Goal: Transaction & Acquisition: Purchase product/service

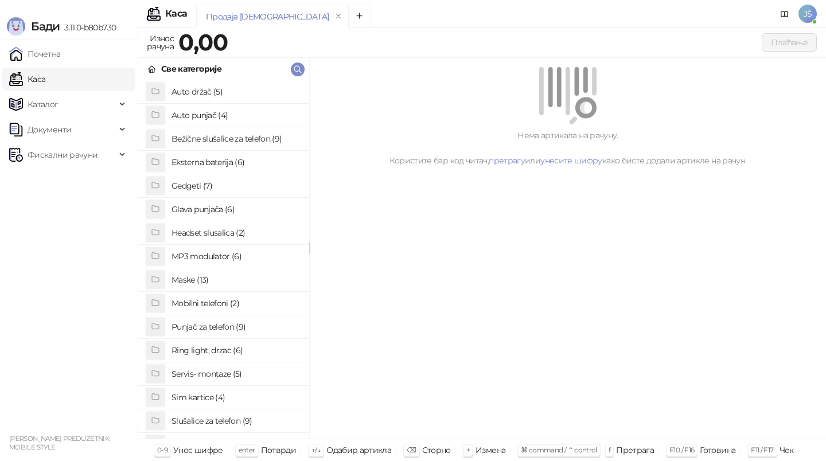
click at [254, 277] on h4 "Maske (13)" at bounding box center [236, 280] width 129 height 18
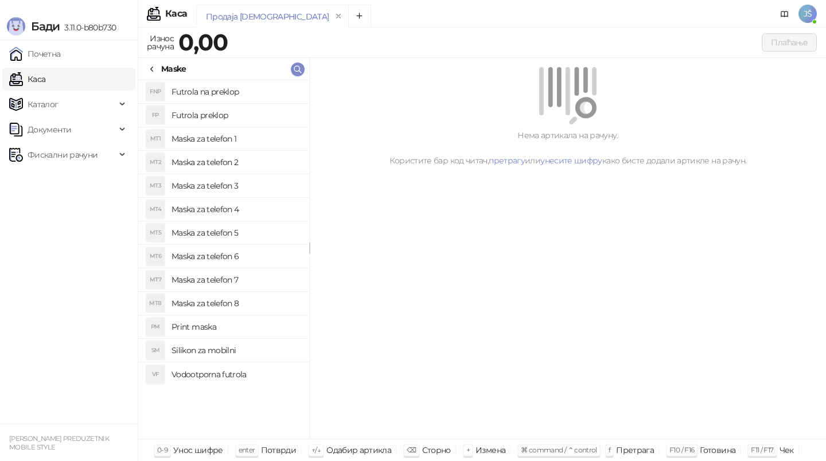
click at [257, 158] on h4 "Maska za telefon 2" at bounding box center [236, 162] width 129 height 18
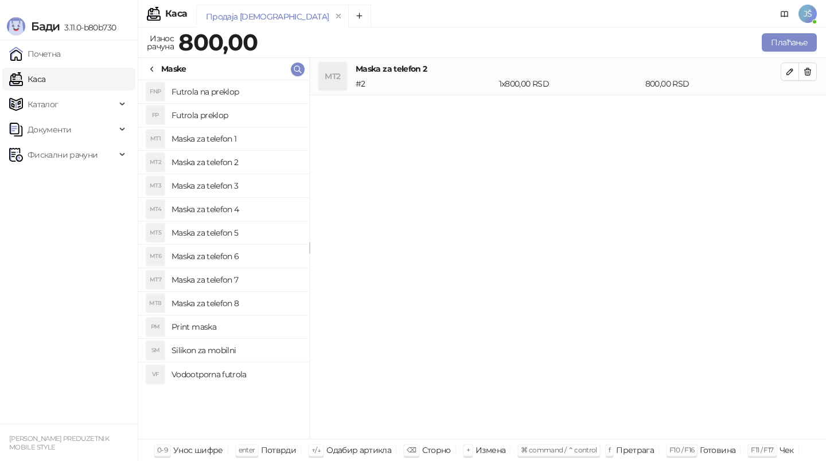
click at [250, 216] on h4 "Maska za telefon 4" at bounding box center [236, 209] width 129 height 18
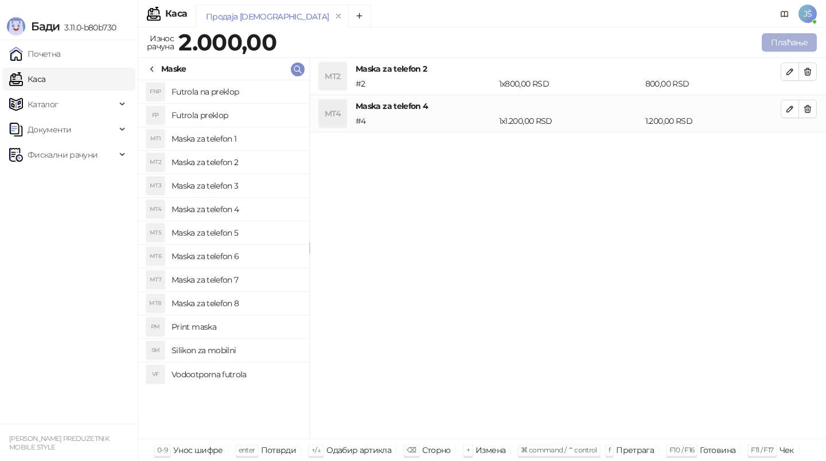
click at [784, 42] on button "Плаћање" at bounding box center [789, 42] width 55 height 18
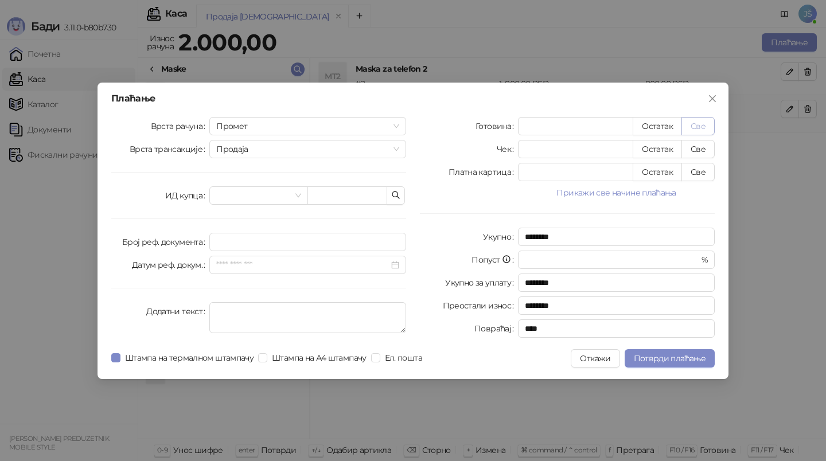
click at [706, 124] on button "Све" at bounding box center [698, 126] width 33 height 18
type input "****"
click at [685, 362] on span "Потврди плаћање" at bounding box center [670, 358] width 72 height 10
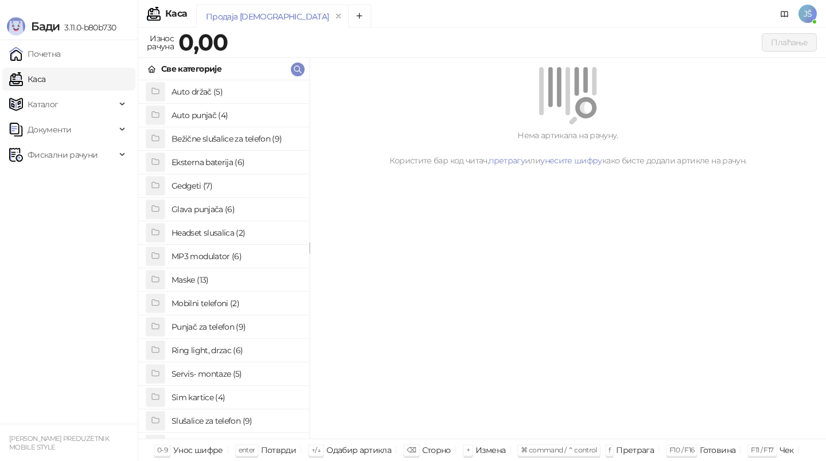
click at [251, 191] on h4 "Gedgeti (7)" at bounding box center [236, 186] width 129 height 18
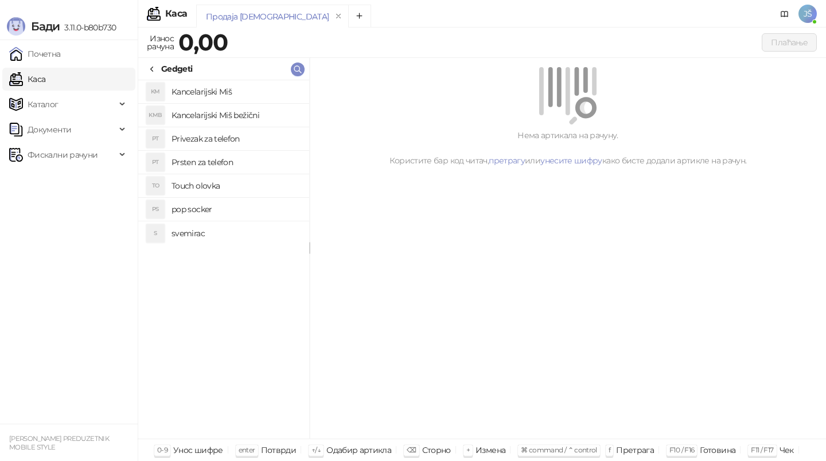
click at [152, 65] on icon at bounding box center [151, 69] width 9 height 9
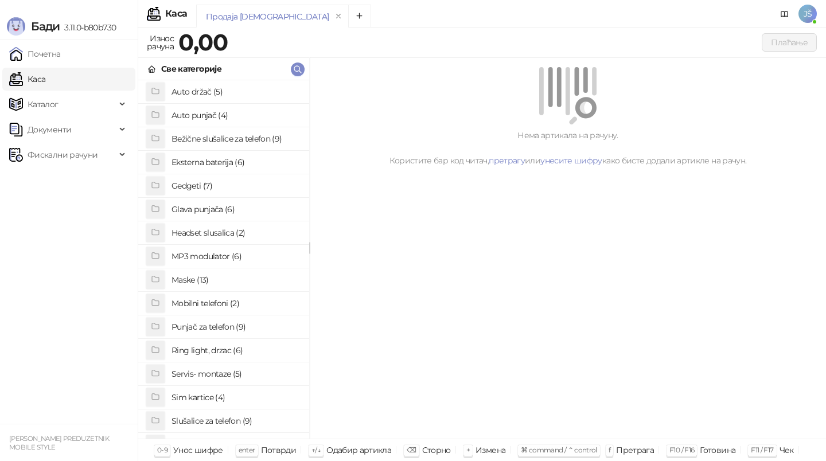
click at [247, 184] on h4 "Gedgeti (7)" at bounding box center [236, 186] width 129 height 18
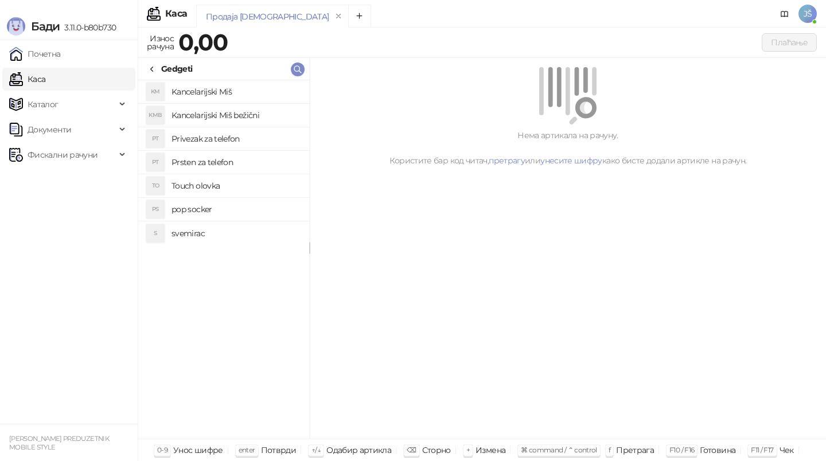
click at [187, 232] on h4 "svemirac" at bounding box center [236, 233] width 129 height 18
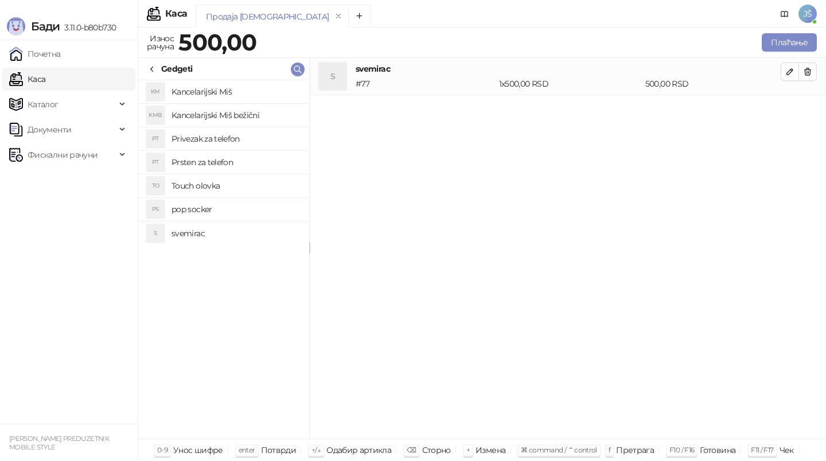
click at [187, 232] on h4 "svemirac" at bounding box center [236, 233] width 129 height 18
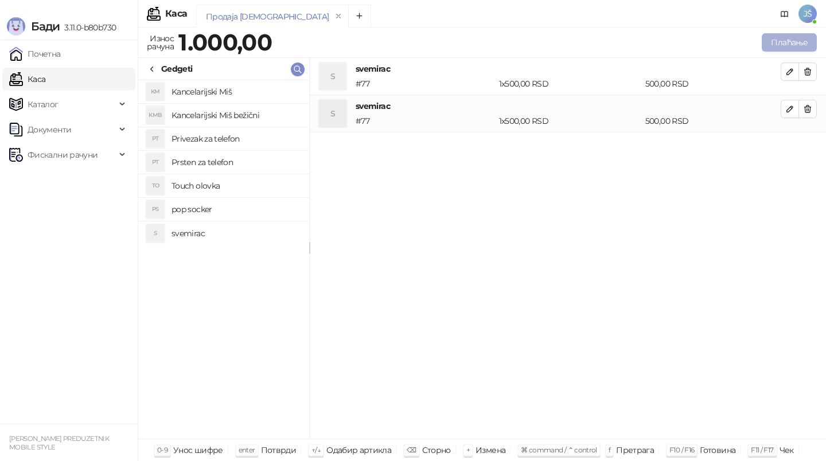
click at [788, 41] on button "Плаћање" at bounding box center [789, 42] width 55 height 18
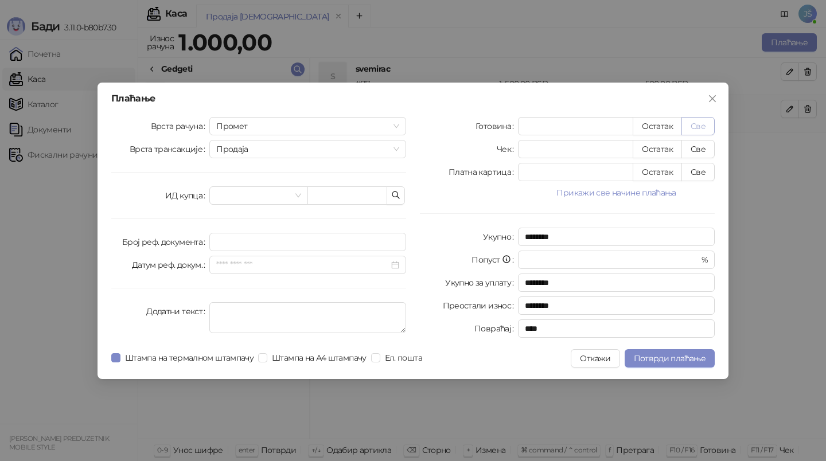
click at [695, 130] on button "Све" at bounding box center [698, 126] width 33 height 18
type input "****"
click at [666, 362] on span "Потврди плаћање" at bounding box center [670, 358] width 72 height 10
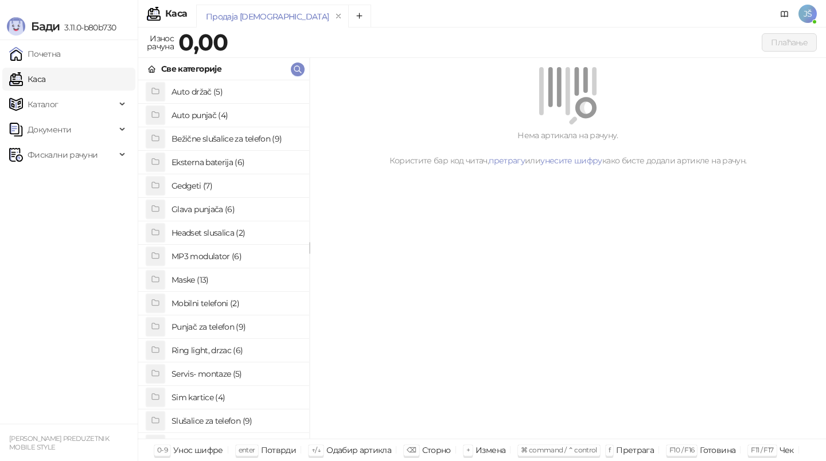
click at [244, 274] on h4 "Maske (13)" at bounding box center [236, 280] width 129 height 18
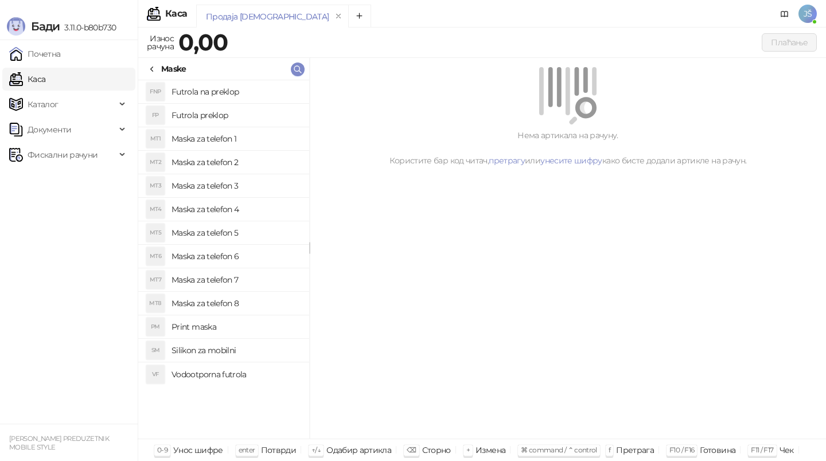
click at [258, 175] on li "MT3 Maska za telefon 3" at bounding box center [223, 186] width 171 height 24
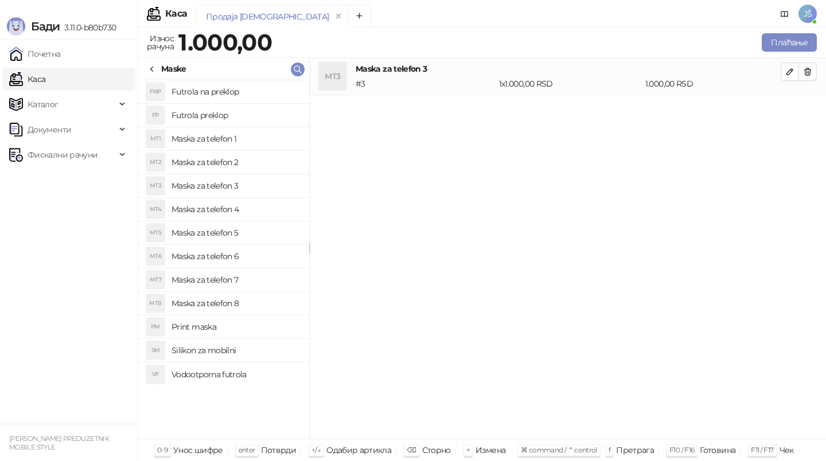
click at [151, 66] on icon at bounding box center [151, 69] width 9 height 9
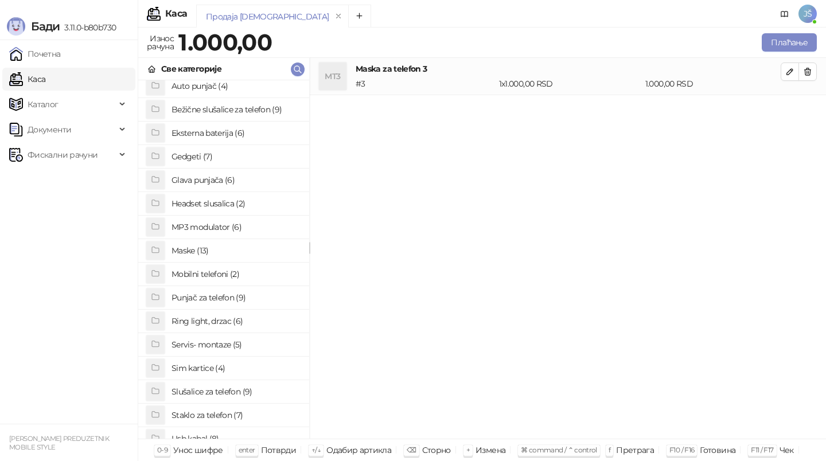
scroll to position [30, 0]
click at [237, 417] on h4 "Staklo za telefon (7)" at bounding box center [236, 414] width 129 height 18
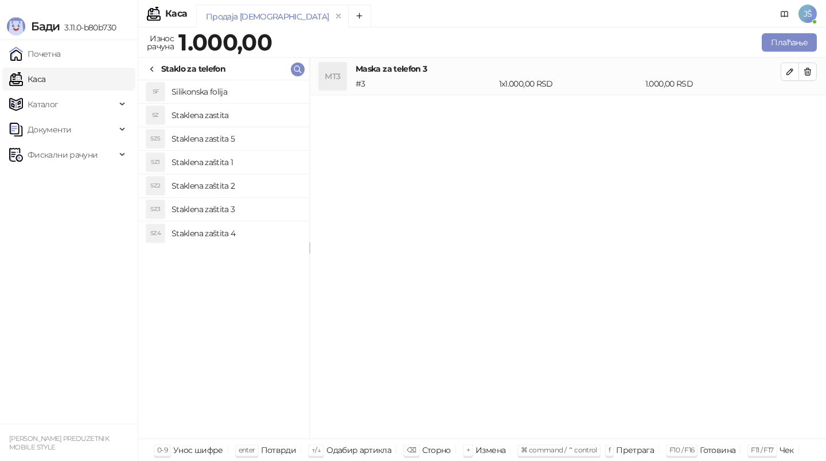
click at [258, 159] on h4 "Staklena zaštita 1" at bounding box center [236, 162] width 129 height 18
click at [775, 46] on button "Плаћање" at bounding box center [789, 42] width 55 height 18
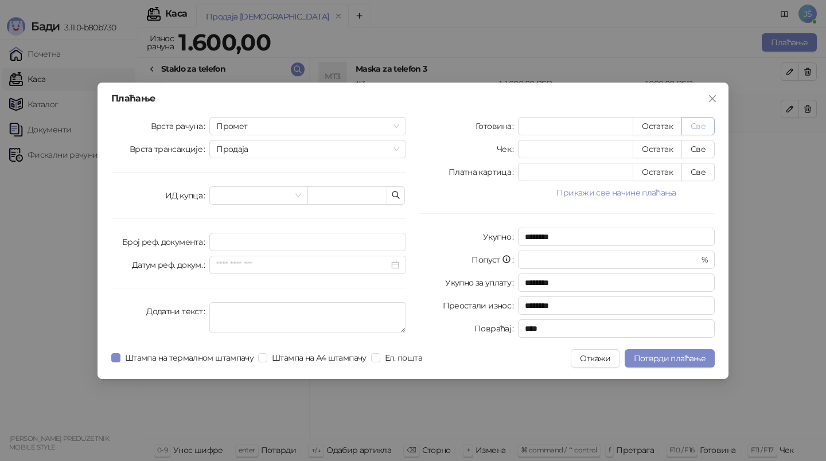
click at [712, 118] on button "Све" at bounding box center [698, 126] width 33 height 18
type input "****"
click at [674, 353] on span "Потврди плаћање" at bounding box center [670, 358] width 72 height 10
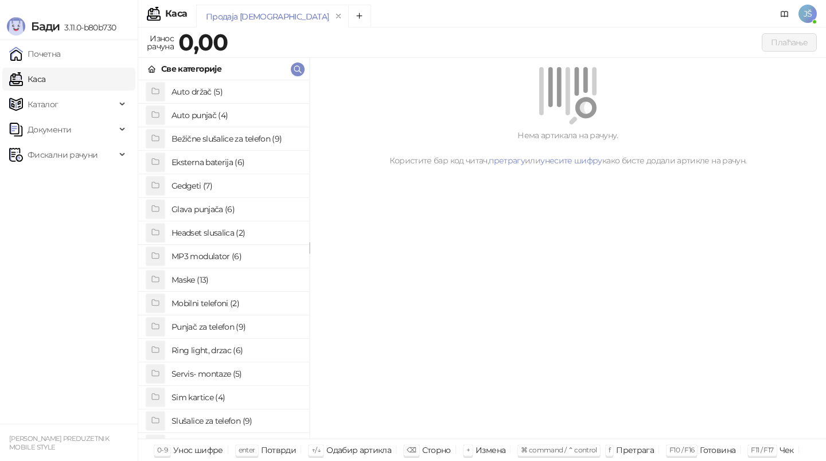
click at [231, 285] on h4 "Maske (13)" at bounding box center [236, 280] width 129 height 18
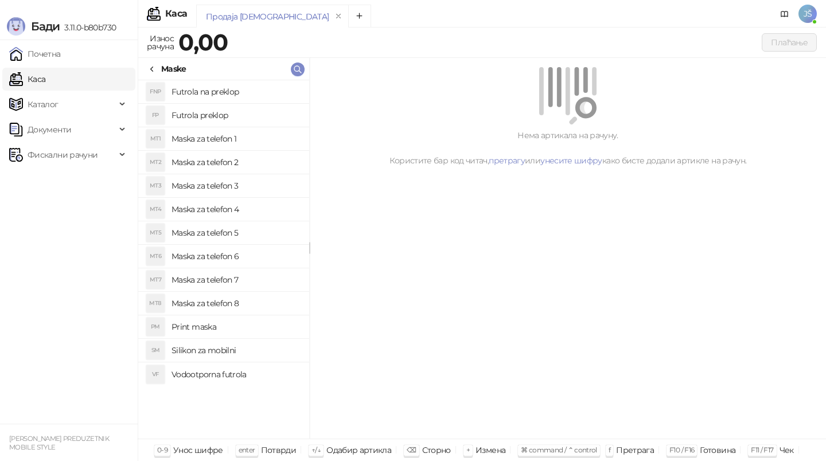
click at [242, 232] on h4 "Maska za telefon 5" at bounding box center [236, 233] width 129 height 18
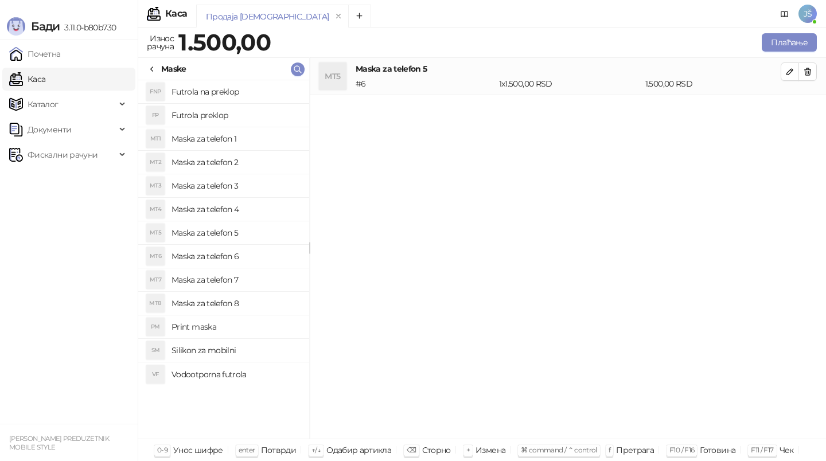
click at [151, 72] on icon at bounding box center [151, 69] width 9 height 9
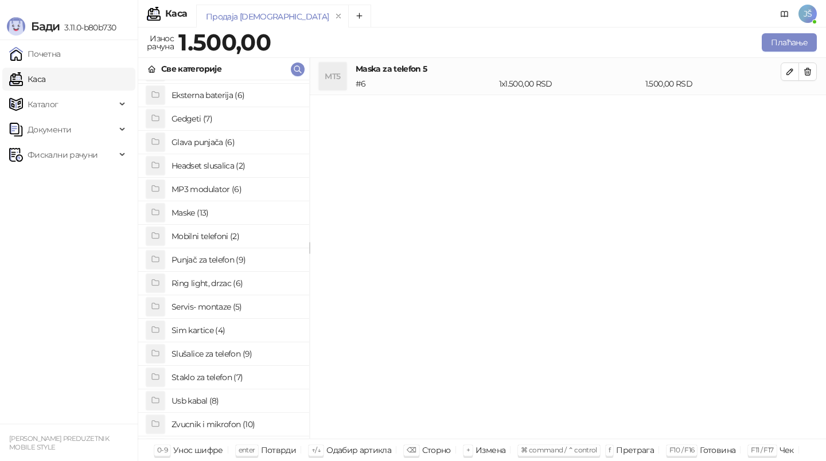
scroll to position [85, 0]
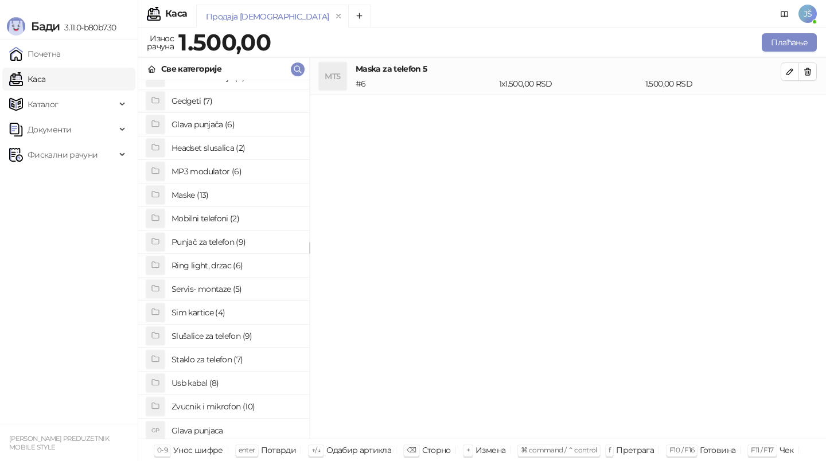
click at [235, 362] on h4 "Staklo za telefon (7)" at bounding box center [236, 360] width 129 height 18
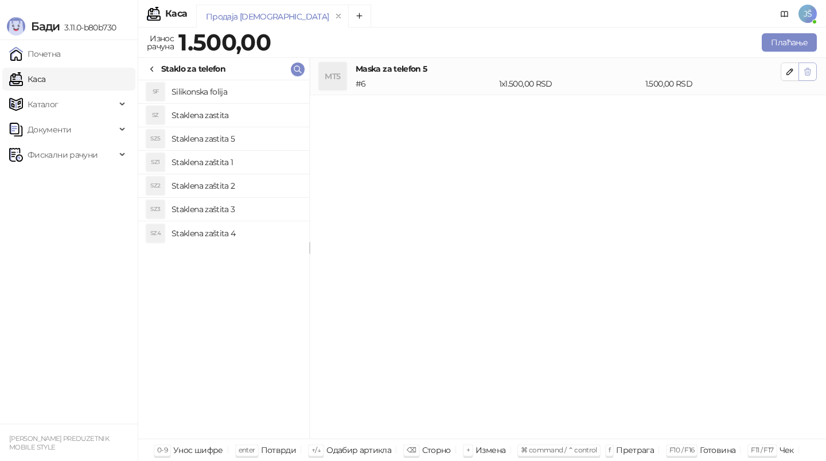
click at [811, 71] on icon "button" at bounding box center [807, 71] width 9 height 9
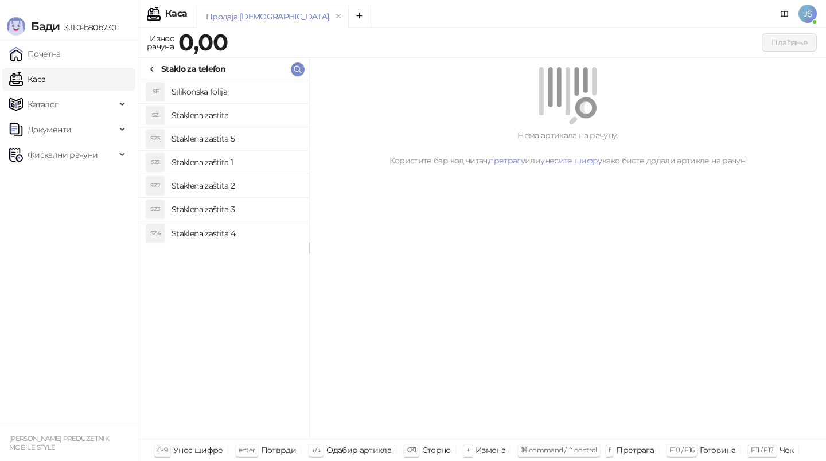
click at [241, 192] on h4 "Staklena zaštita 2" at bounding box center [236, 186] width 129 height 18
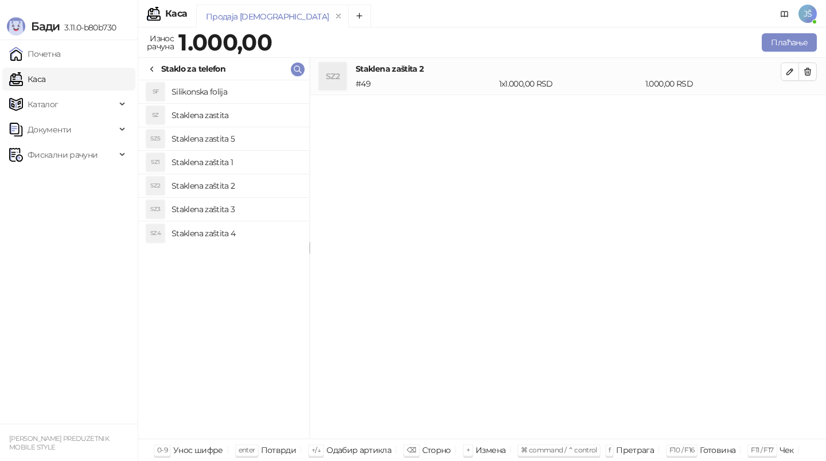
click at [153, 65] on icon at bounding box center [151, 69] width 9 height 9
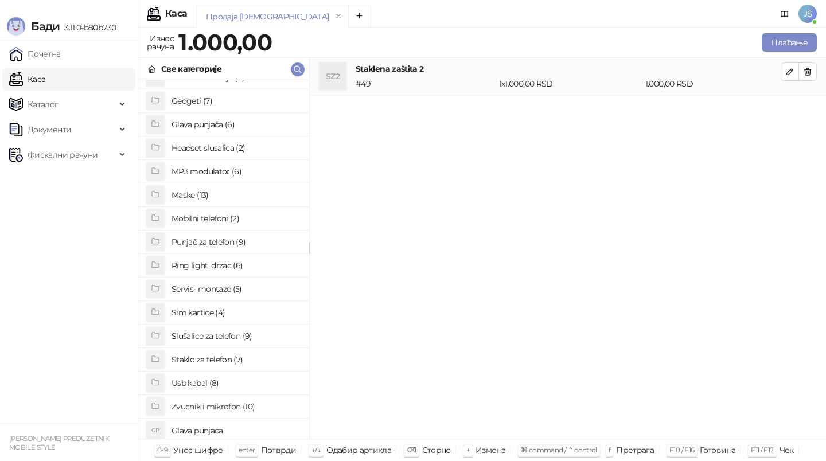
scroll to position [88, 0]
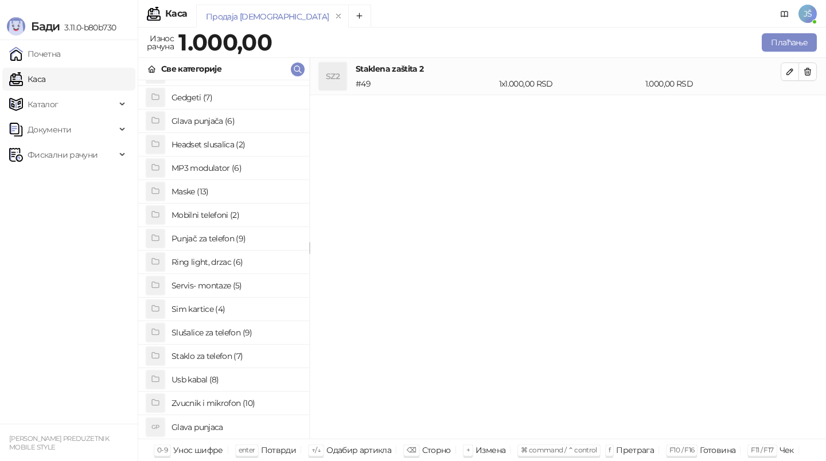
click at [244, 359] on h4 "Staklo za telefon (7)" at bounding box center [236, 356] width 129 height 18
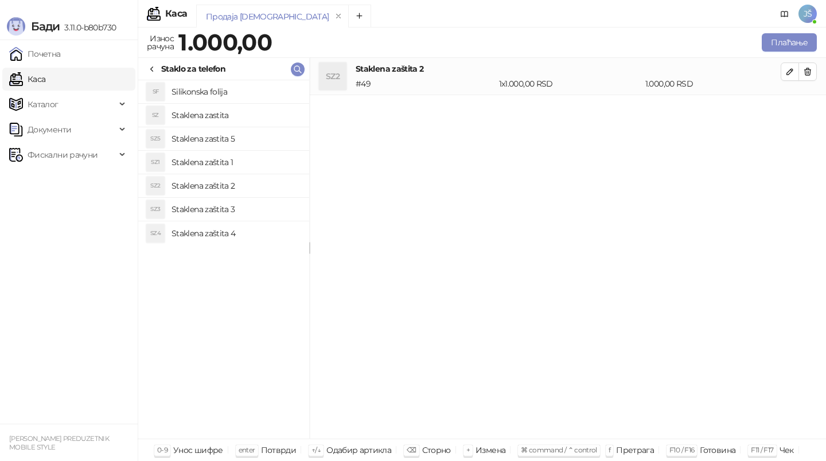
click at [244, 171] on h4 "Staklena zaštita 1" at bounding box center [236, 162] width 129 height 18
click at [810, 109] on icon "button" at bounding box center [808, 109] width 6 height 7
click at [234, 91] on h4 "Silikonska folija" at bounding box center [236, 92] width 129 height 18
click at [244, 114] on h4 "Staklena zastita" at bounding box center [236, 115] width 129 height 18
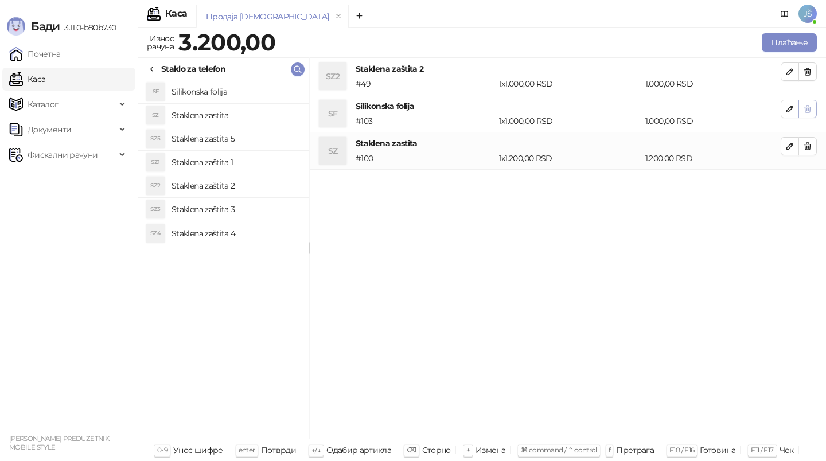
click at [799, 113] on button "button" at bounding box center [808, 109] width 18 height 18
click at [809, 31] on div "Плаћање" at bounding box center [549, 42] width 542 height 23
click at [811, 40] on button "Плаћање" at bounding box center [789, 42] width 55 height 18
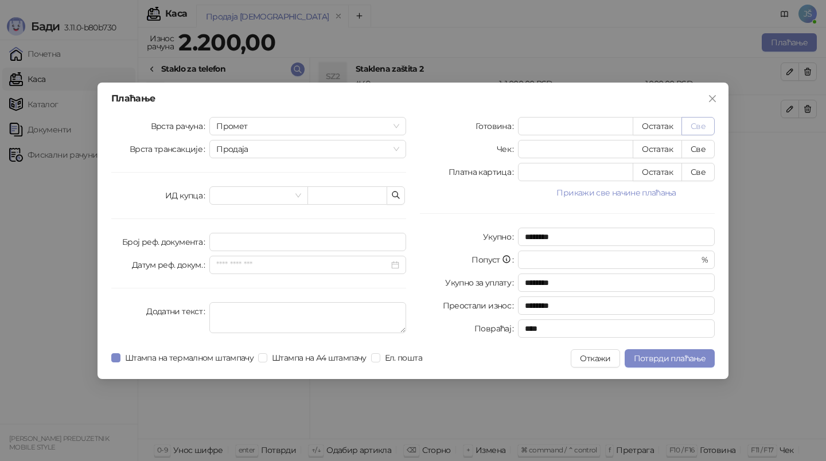
click at [702, 123] on button "Све" at bounding box center [698, 126] width 33 height 18
type input "****"
click at [687, 357] on span "Потврди плаћање" at bounding box center [670, 358] width 72 height 10
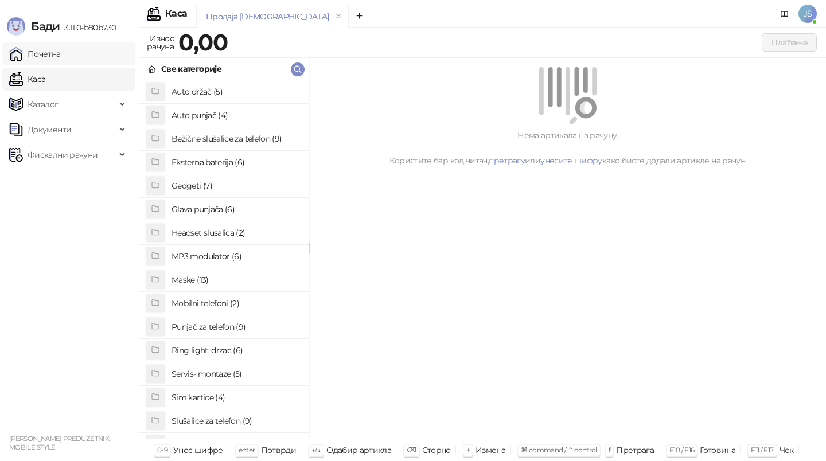
click at [61, 59] on link "Почетна" at bounding box center [35, 53] width 52 height 23
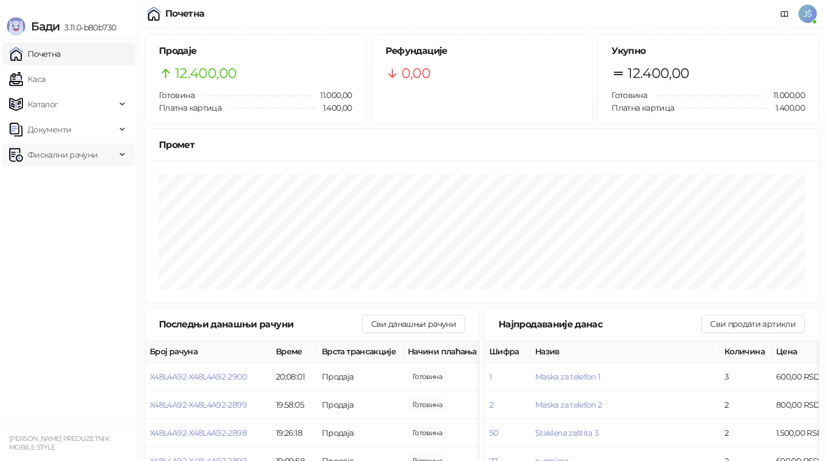
click at [37, 166] on span "Фискални рачуни" at bounding box center [63, 154] width 70 height 23
click at [66, 211] on link "По данима" at bounding box center [44, 205] width 61 height 23
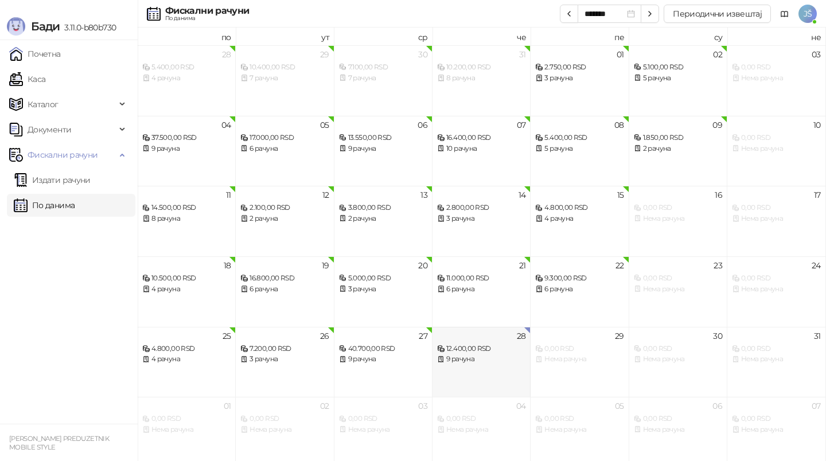
click at [489, 364] on div "9 рачуна" at bounding box center [481, 359] width 88 height 11
